Goal: Transaction & Acquisition: Purchase product/service

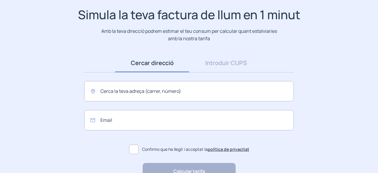
scroll to position [52, 0]
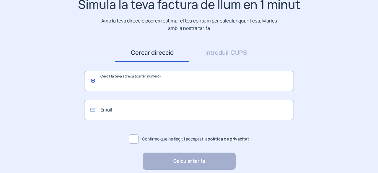
click at [132, 77] on input "text" at bounding box center [189, 81] width 210 height 20
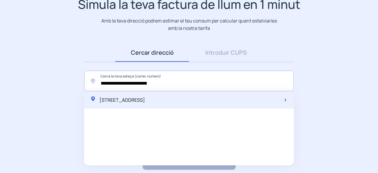
click at [145, 99] on span "[STREET_ADDRESS]" at bounding box center [122, 100] width 45 height 6
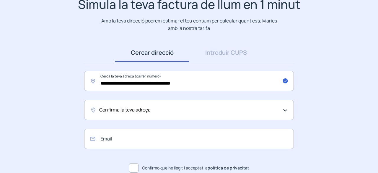
click at [155, 107] on div "Confirma la teva adreça" at bounding box center [187, 110] width 177 height 8
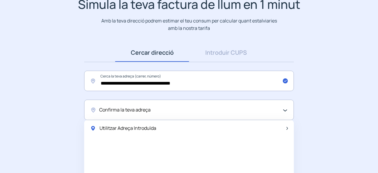
scroll to position [107, 0]
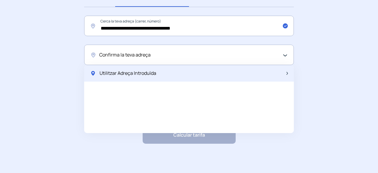
click at [141, 75] on span "Utilitzar Adreça Introduïda" at bounding box center [128, 73] width 57 height 8
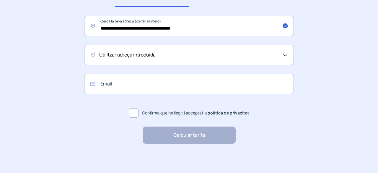
click at [151, 51] on span "Utilitzar adreça introduïda" at bounding box center [127, 55] width 56 height 8
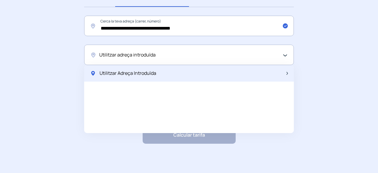
click at [288, 74] on img at bounding box center [286, 73] width 1 height 3
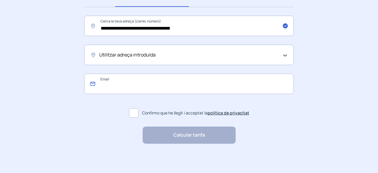
click at [180, 85] on input "email" at bounding box center [189, 84] width 210 height 20
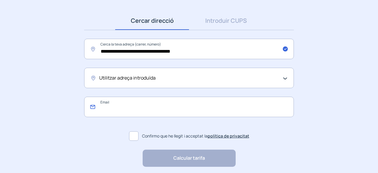
scroll to position [67, 0]
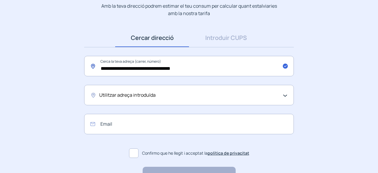
click at [146, 69] on input "**********" at bounding box center [189, 66] width 210 height 20
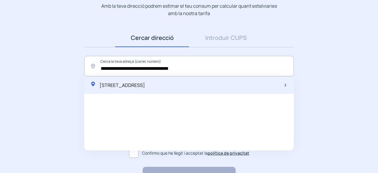
click at [145, 87] on span "[STREET_ADDRESS]" at bounding box center [122, 85] width 45 height 6
type input "**********"
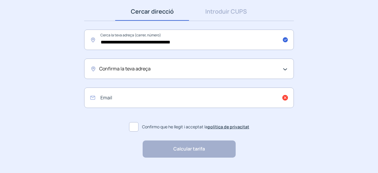
scroll to position [98, 0]
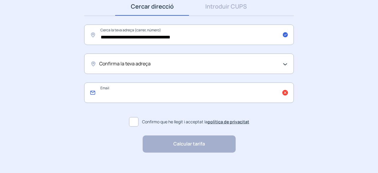
click at [154, 94] on input "email" at bounding box center [189, 92] width 210 height 20
type input "**********"
click at [138, 122] on span at bounding box center [133, 121] width 9 height 9
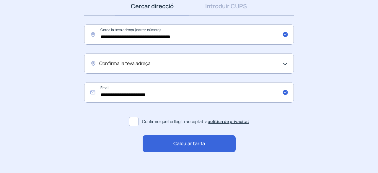
scroll to position [107, 0]
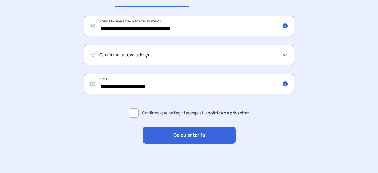
click at [188, 138] on span "Calcular tarifa" at bounding box center [189, 135] width 32 height 8
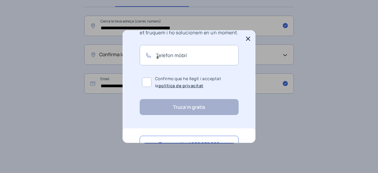
scroll to position [82, 0]
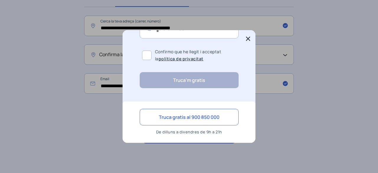
click at [246, 36] on icon at bounding box center [248, 39] width 6 height 6
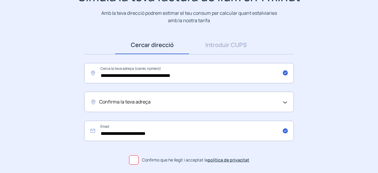
scroll to position [0, 0]
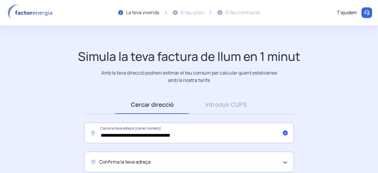
click at [187, 15] on div "El teu preu" at bounding box center [192, 13] width 23 height 8
click at [198, 135] on input "**********" at bounding box center [189, 133] width 210 height 20
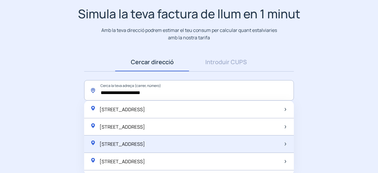
scroll to position [11, 0]
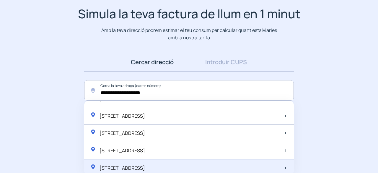
click at [185, 166] on div "[STREET_ADDRESS]" at bounding box center [189, 167] width 210 height 17
type input "**********"
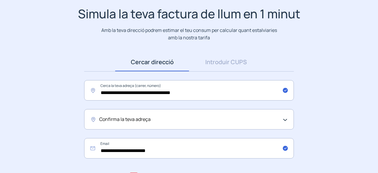
click at [179, 120] on div "Confirma la teva adreça" at bounding box center [187, 119] width 177 height 8
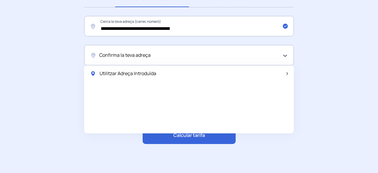
scroll to position [107, 0]
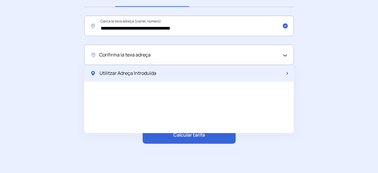
click at [287, 74] on img at bounding box center [286, 73] width 1 height 3
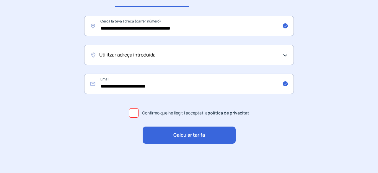
scroll to position [0, 0]
